Goal: Task Accomplishment & Management: Manage account settings

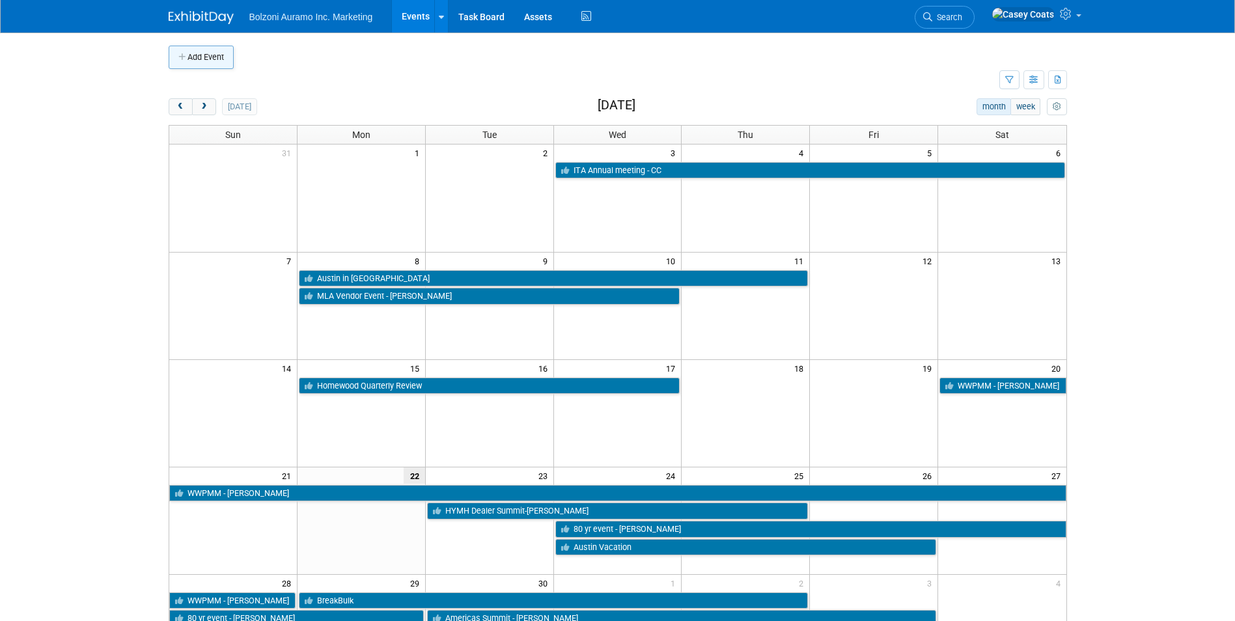
click at [218, 57] on button "Add Event" at bounding box center [201, 57] width 65 height 23
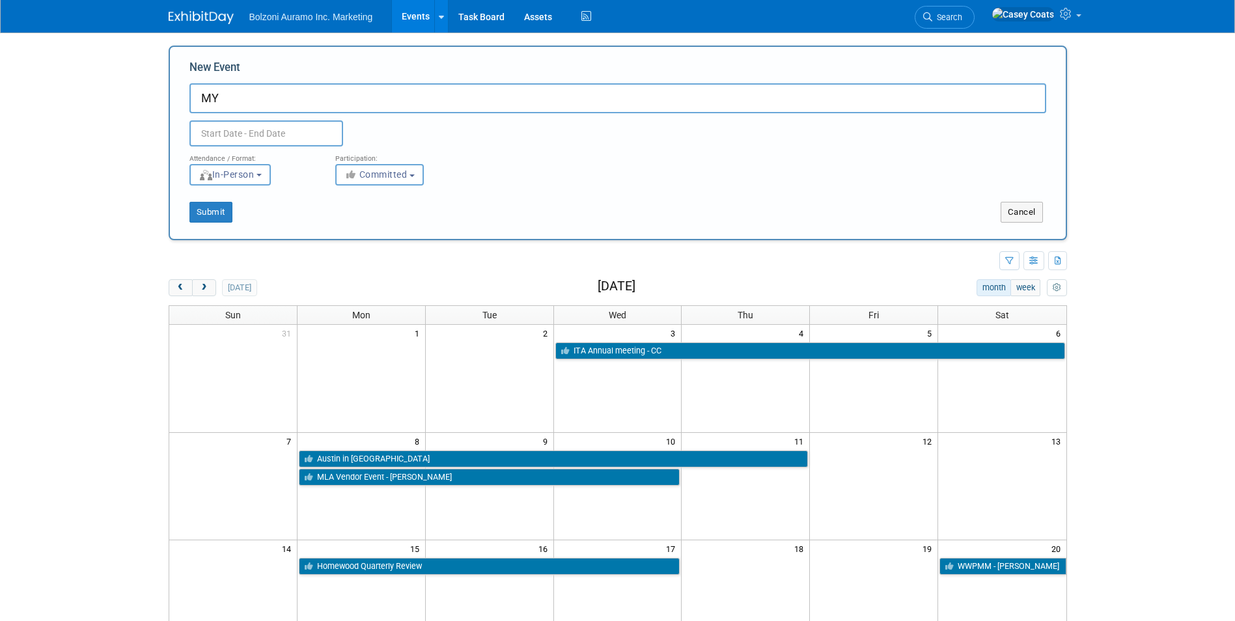
type input "M"
type input "HYMH Service and Quality Round Table"
click at [269, 122] on input "text" at bounding box center [267, 133] width 154 height 26
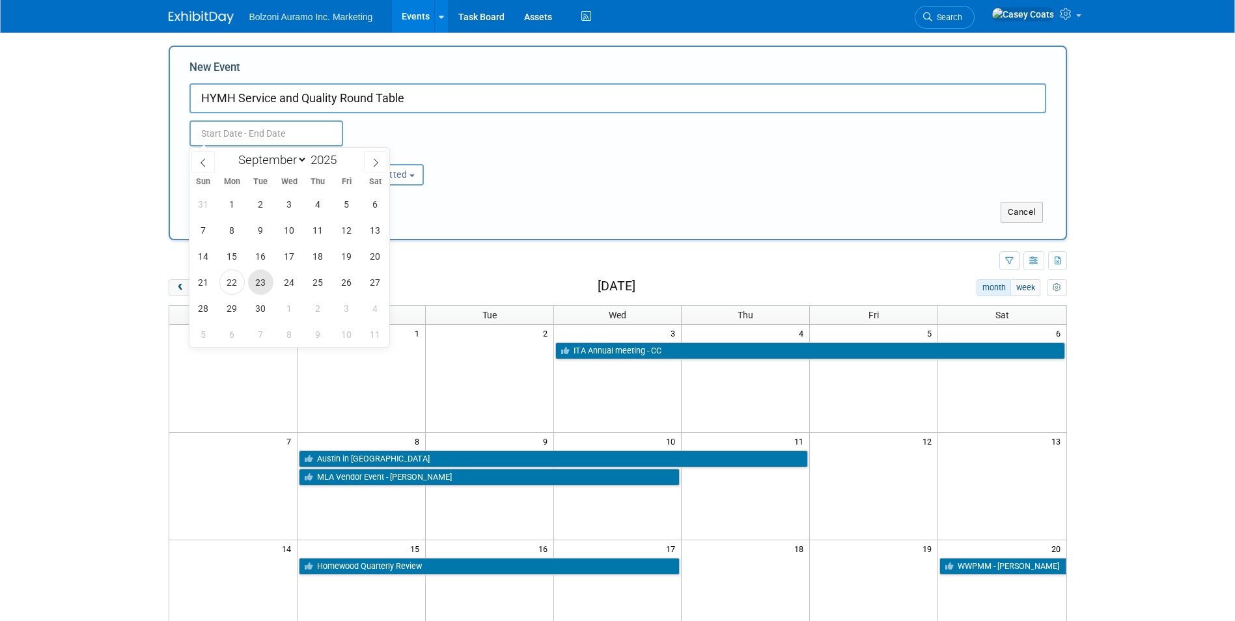
click at [261, 275] on span "23" at bounding box center [260, 282] width 25 height 25
click at [322, 281] on span "25" at bounding box center [317, 282] width 25 height 25
type input "[DATE] to [DATE]"
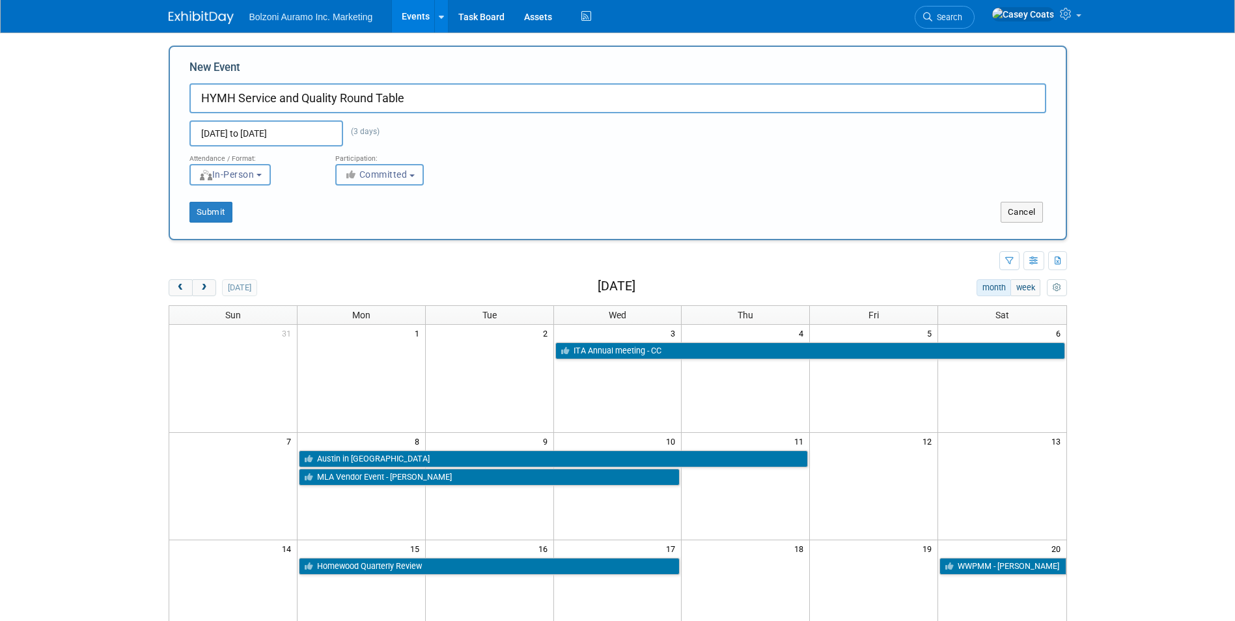
click at [418, 175] on button "Committed" at bounding box center [379, 174] width 89 height 21
click at [415, 175] on b "button" at bounding box center [412, 176] width 5 height 3
click at [477, 94] on input "HYMH Service and Quality Round Table" at bounding box center [618, 98] width 857 height 30
type input "HYMH Service and Quality Round Table - TH"
click at [1015, 213] on button "Cancel" at bounding box center [1022, 212] width 42 height 21
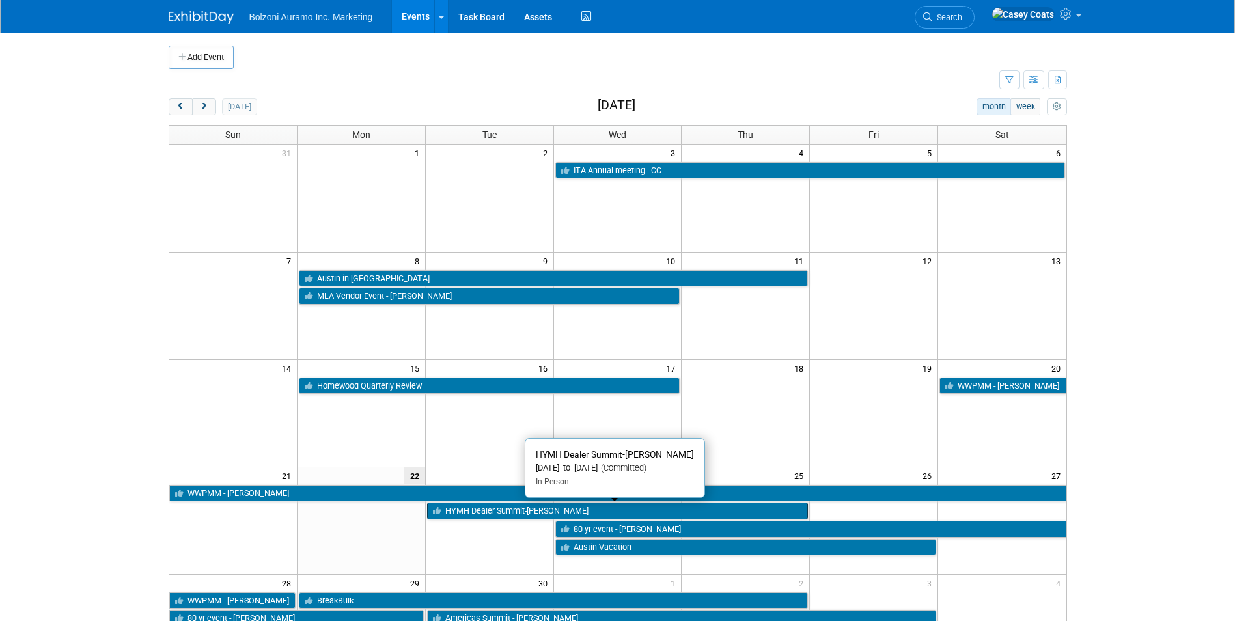
click at [510, 508] on link "HYMH Dealer Summit-[PERSON_NAME]" at bounding box center [618, 511] width 382 height 17
